Goal: Transaction & Acquisition: Book appointment/travel/reservation

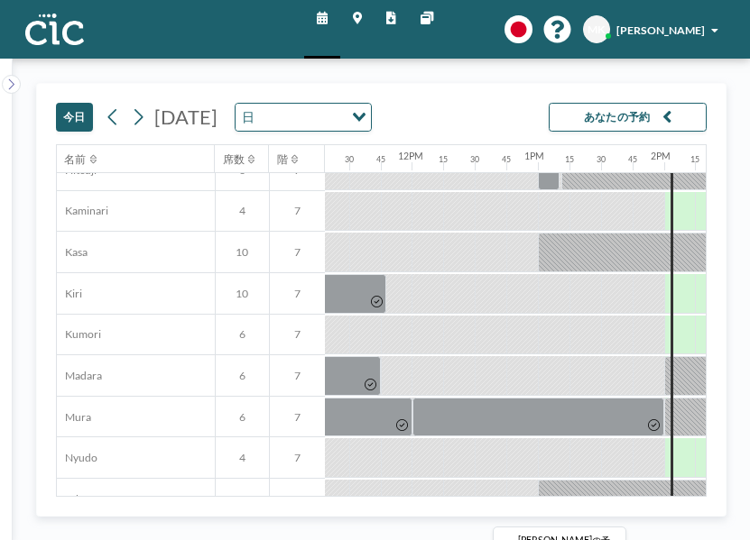
scroll to position [117, 1423]
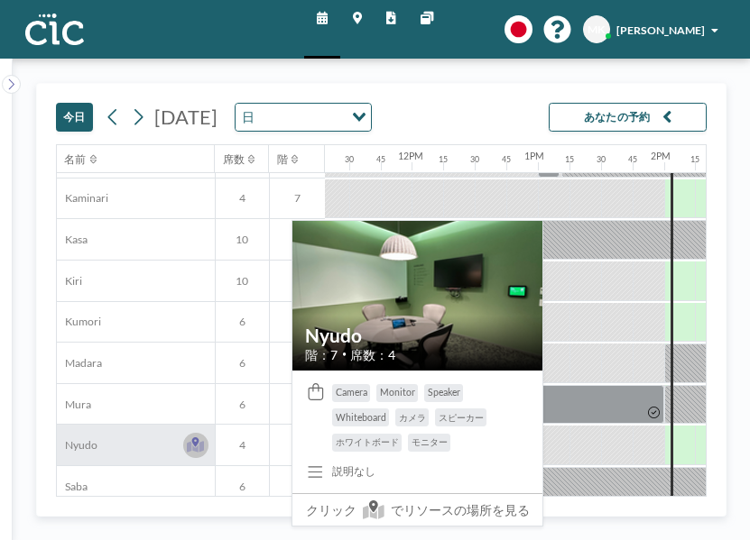
click at [187, 437] on icon at bounding box center [196, 444] width 18 height 15
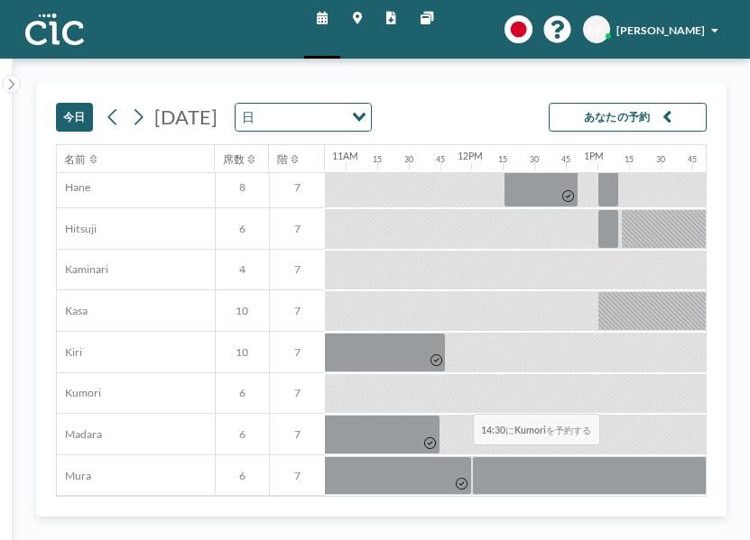
scroll to position [45, 1364]
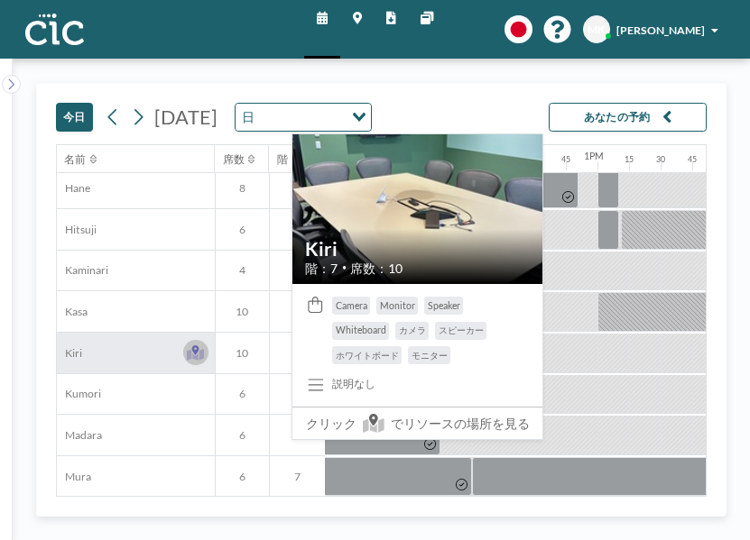
click at [183, 340] on button at bounding box center [195, 352] width 25 height 25
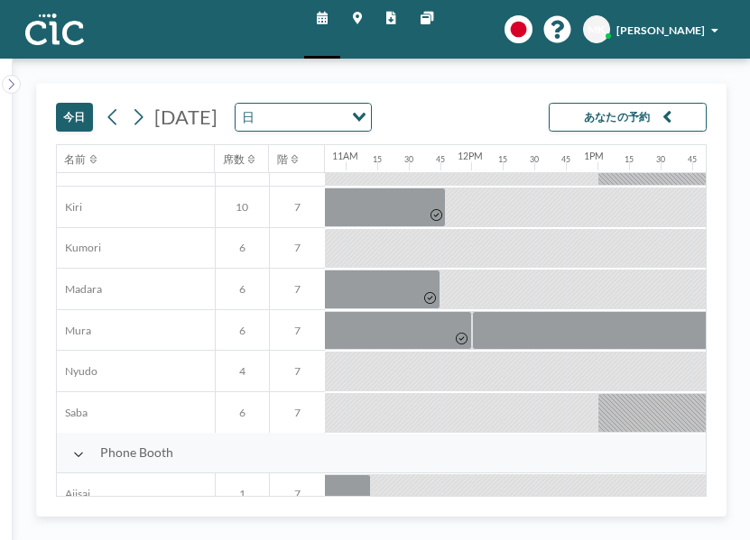
scroll to position [0, 1364]
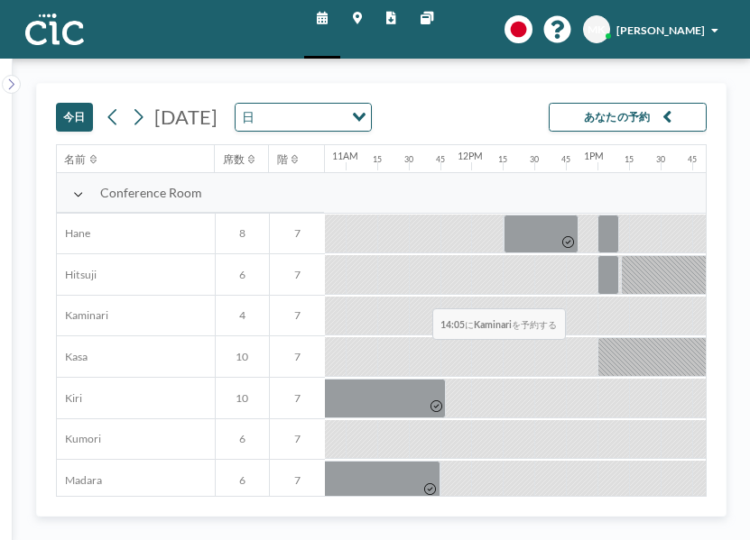
click at [735, 297] on div at bounding box center [745, 317] width 20 height 40
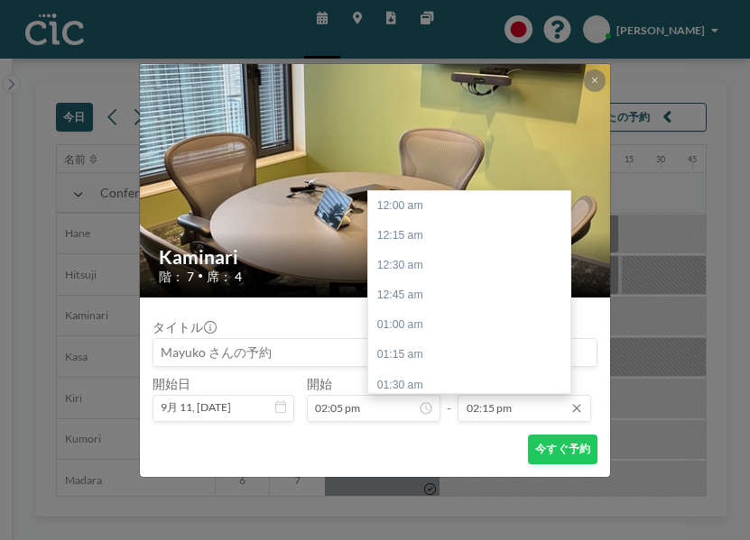
scroll to position [1568, 0]
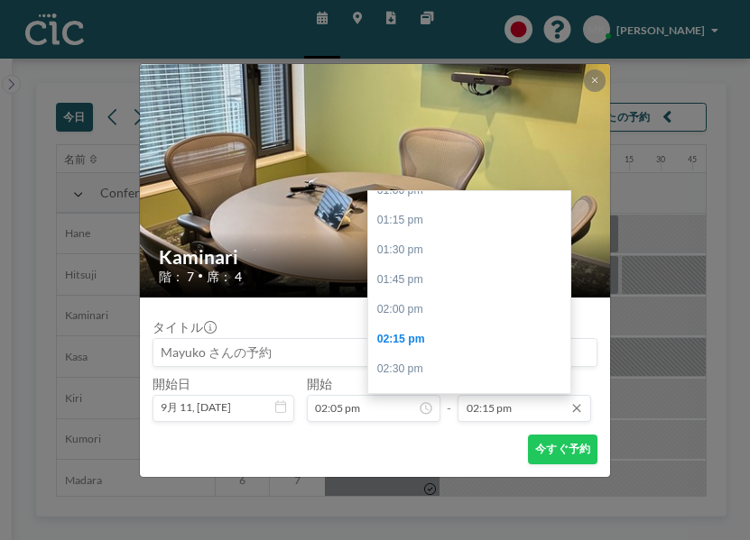
click at [500, 395] on input "02:15 pm" at bounding box center [524, 408] width 134 height 27
click at [458, 415] on div "03:00 pm" at bounding box center [469, 430] width 202 height 30
type input "03:00 pm"
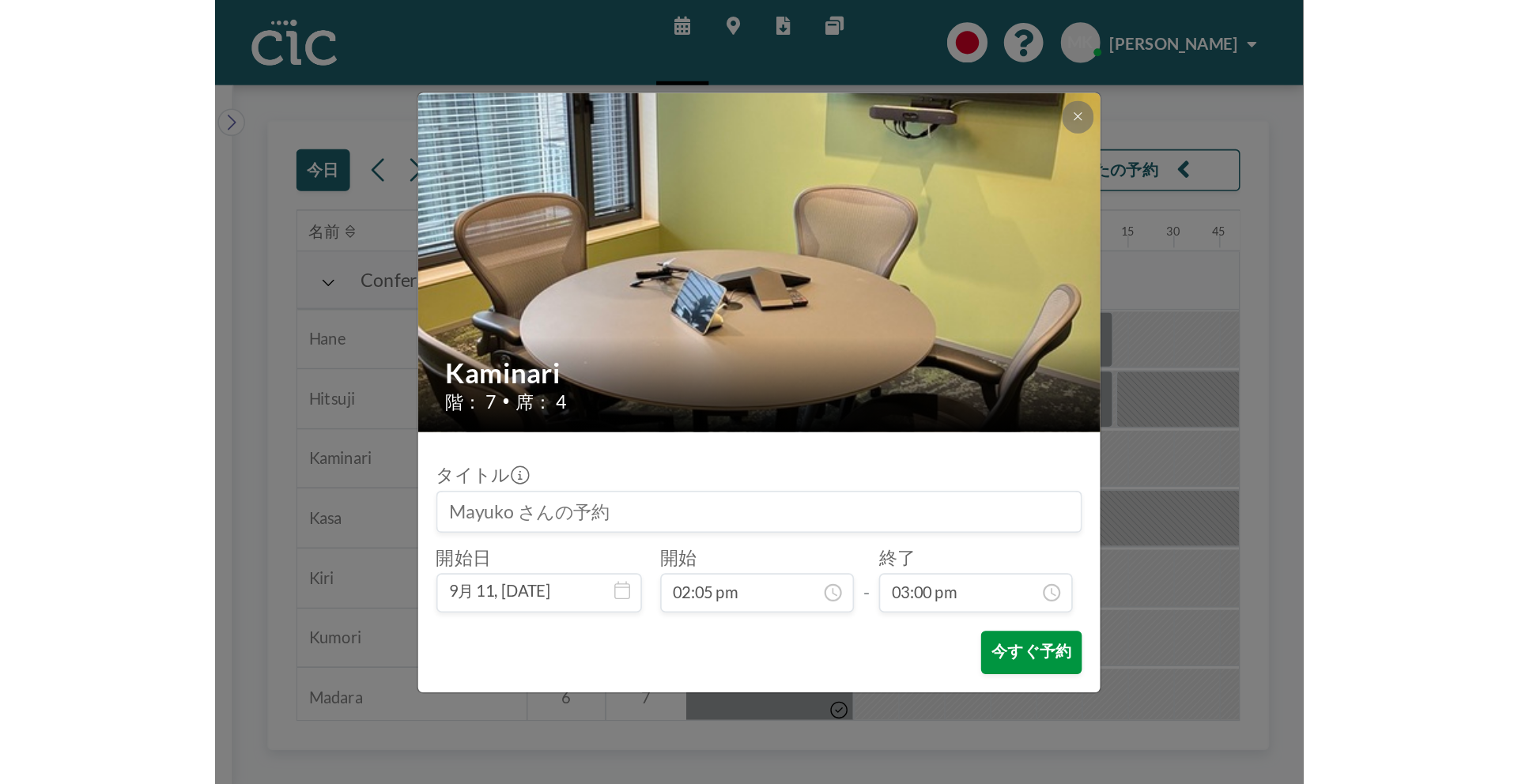
scroll to position [0, 0]
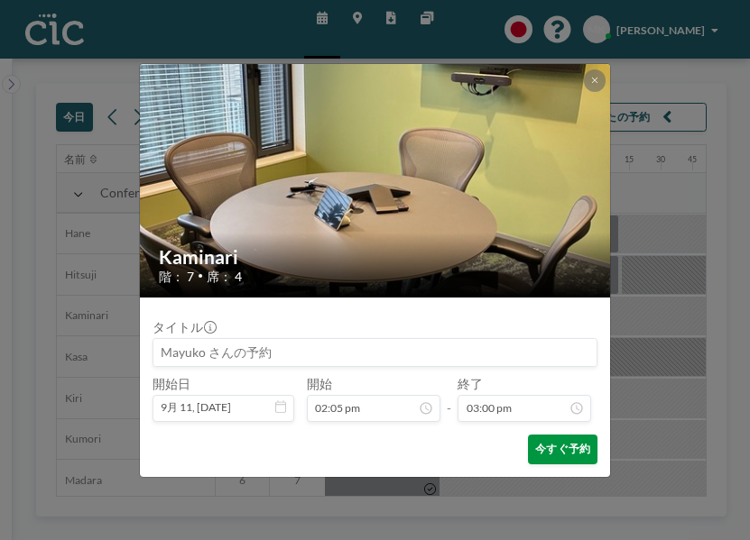
click at [531, 435] on button "今すぐ予約" at bounding box center [562, 450] width 69 height 30
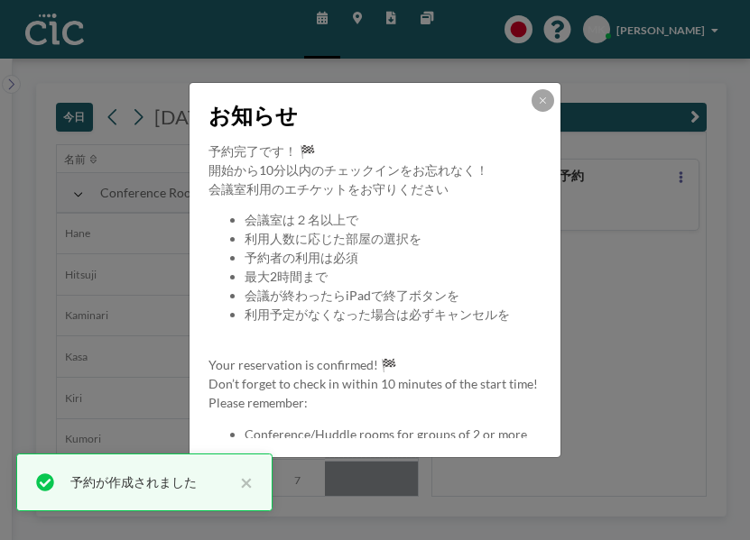
click at [526, 115] on div "お知らせ" at bounding box center [374, 112] width 370 height 59
click at [531, 111] on button at bounding box center [542, 100] width 22 height 22
